Goal: Information Seeking & Learning: Find specific fact

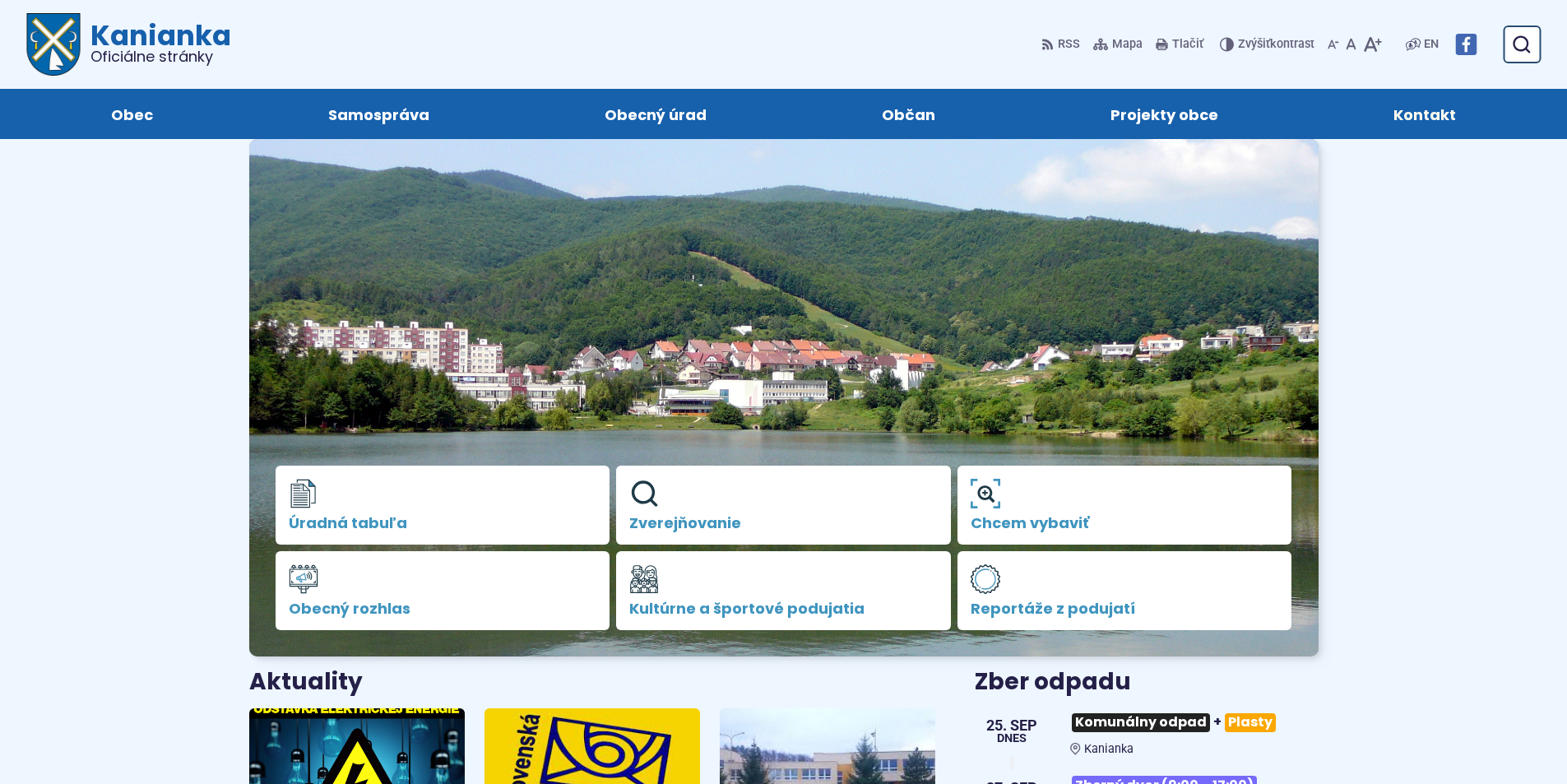
click at [1437, 122] on span "Kontakt" at bounding box center [1424, 114] width 62 height 50
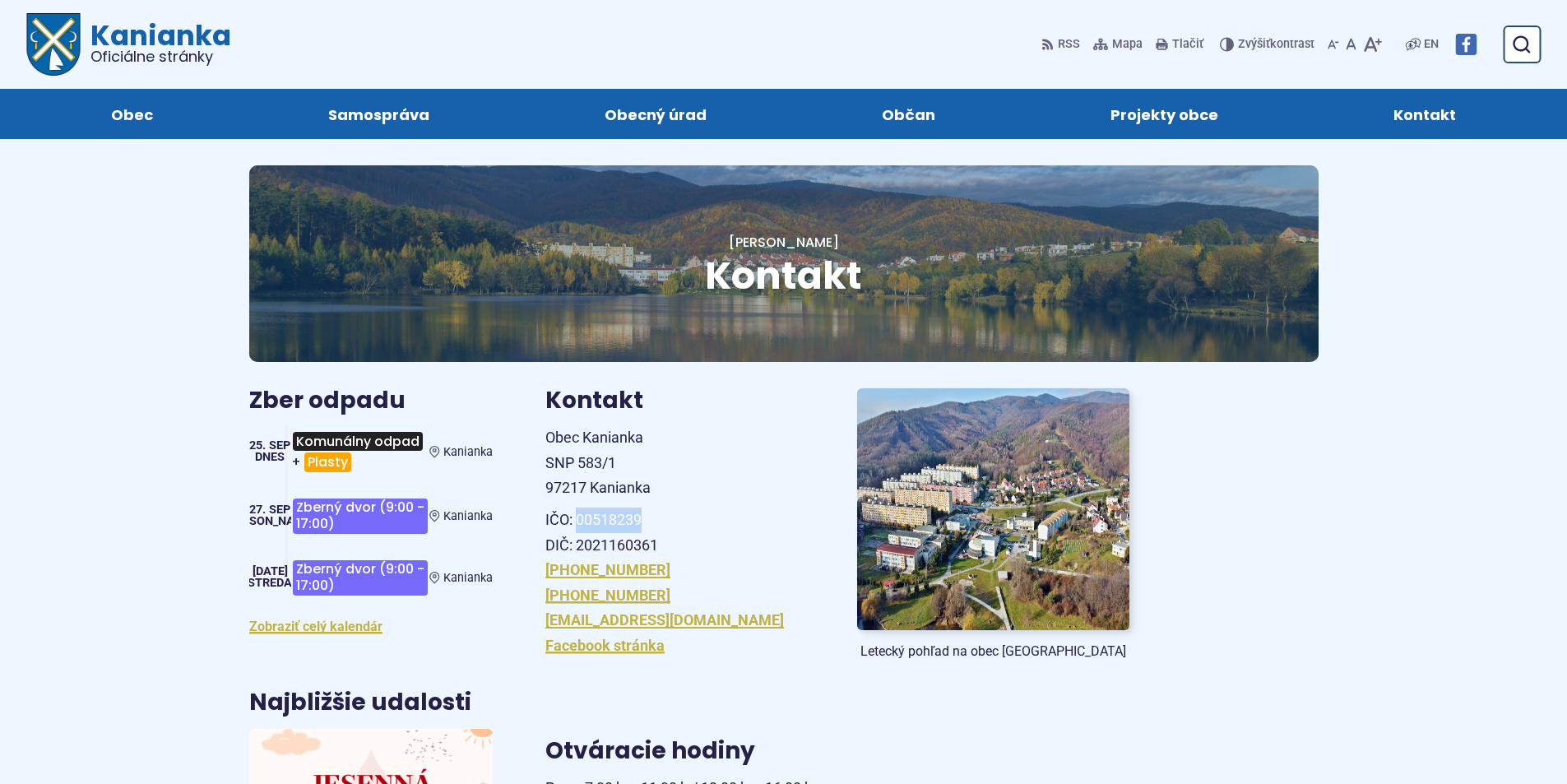
drag, startPoint x: 646, startPoint y: 519, endPoint x: 576, endPoint y: 521, distance: 70.0
click at [576, 521] on p "IČO: 00518239 DIČ: 2021160361" at bounding box center [681, 533] width 273 height 50
copy p "00518239"
drag, startPoint x: 657, startPoint y: 542, endPoint x: 578, endPoint y: 543, distance: 79.0
click at [578, 543] on p "IČO: 00518239 DIČ: 2021160361" at bounding box center [681, 533] width 273 height 50
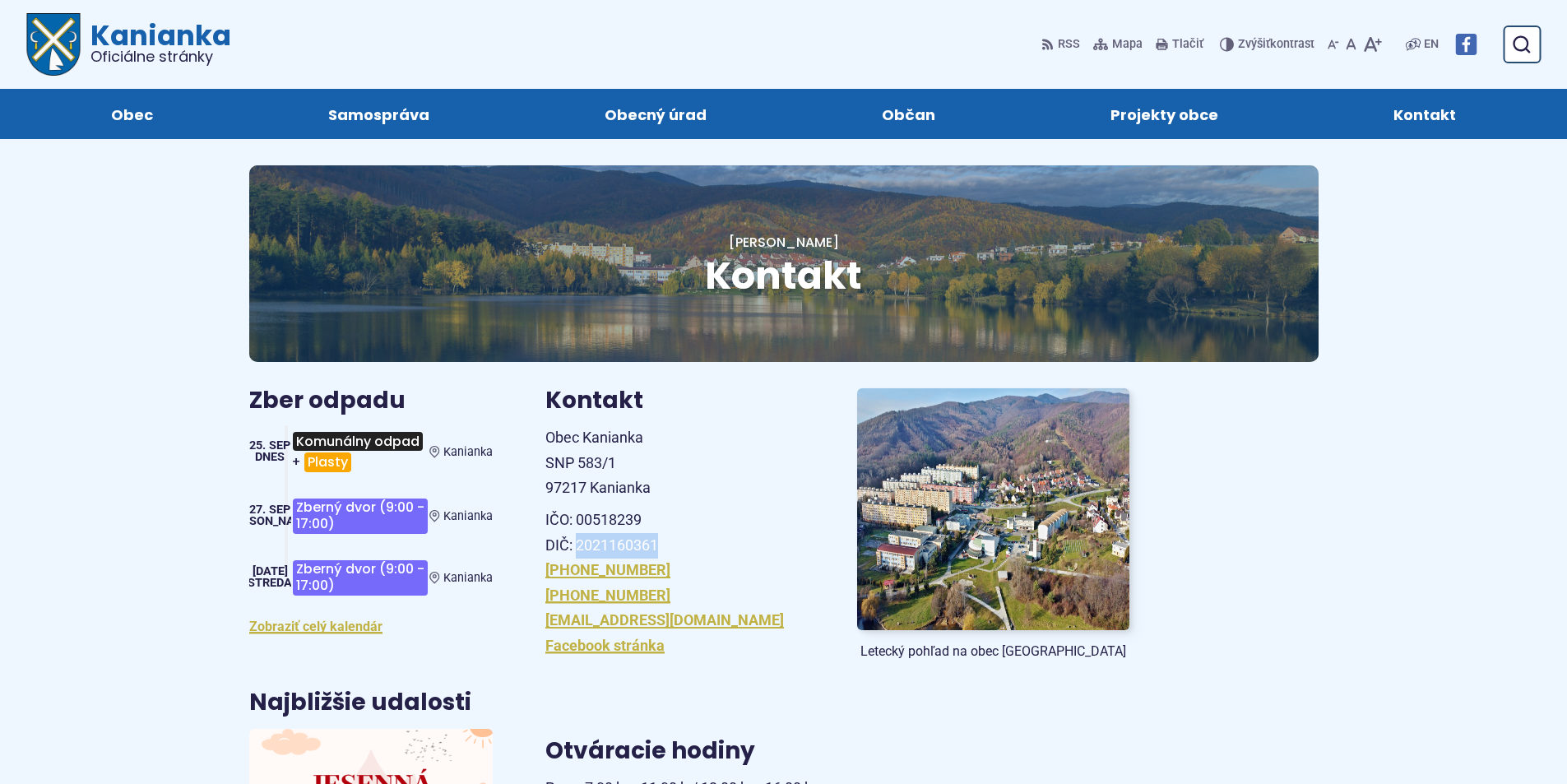
copy p "2021160361"
